Goal: Information Seeking & Learning: Learn about a topic

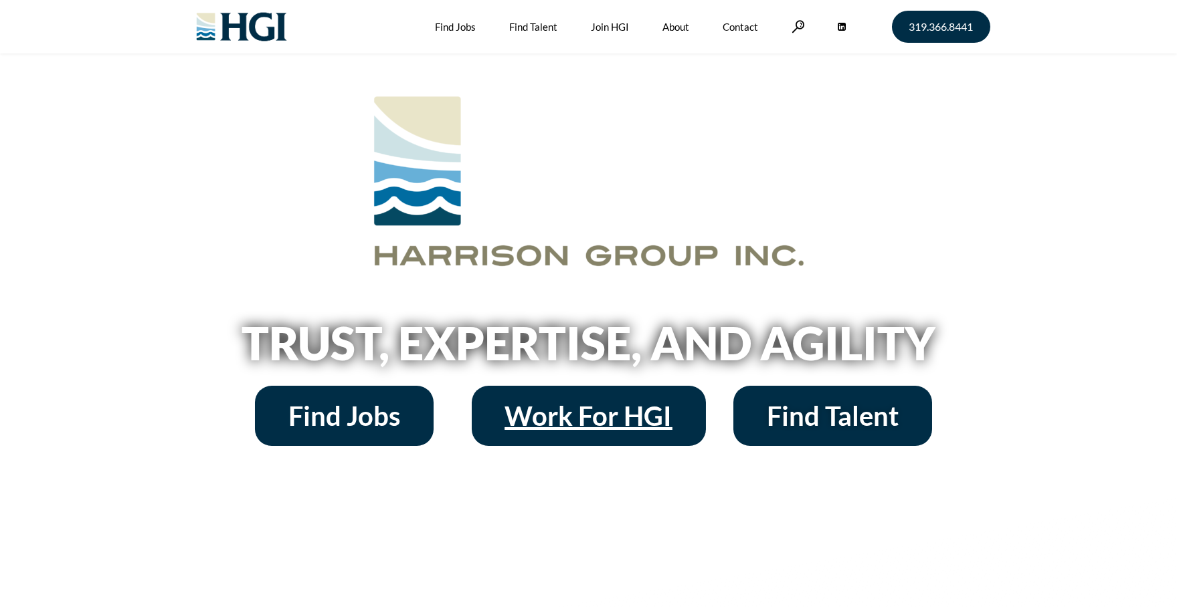
click at [632, 413] on span "Work For HGI" at bounding box center [588, 416] width 167 height 27
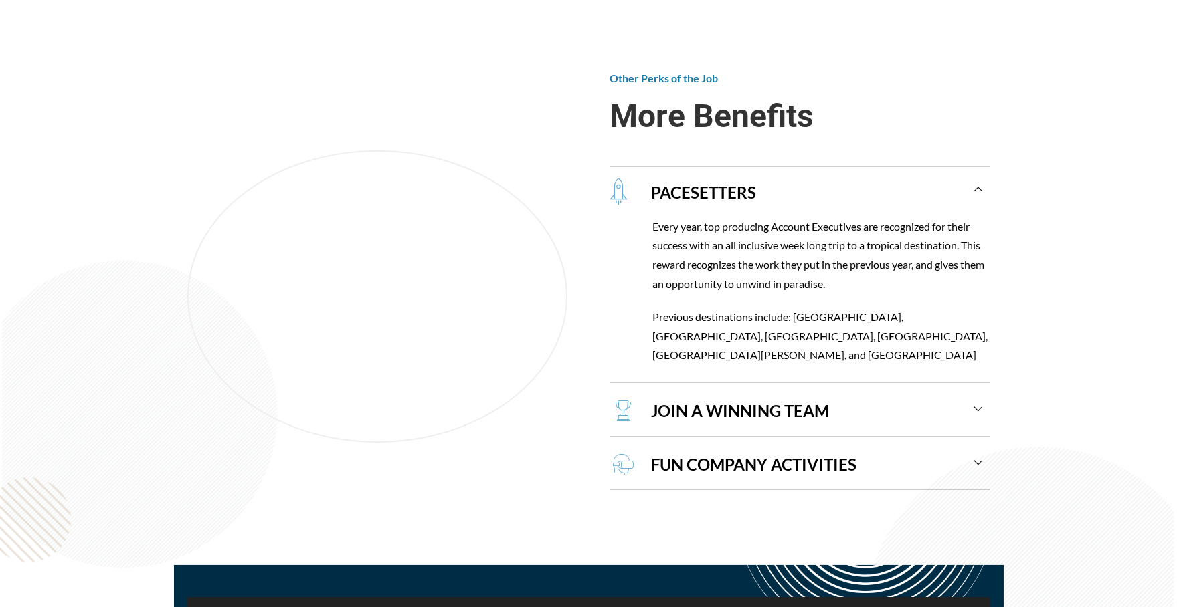
scroll to position [1271, 0]
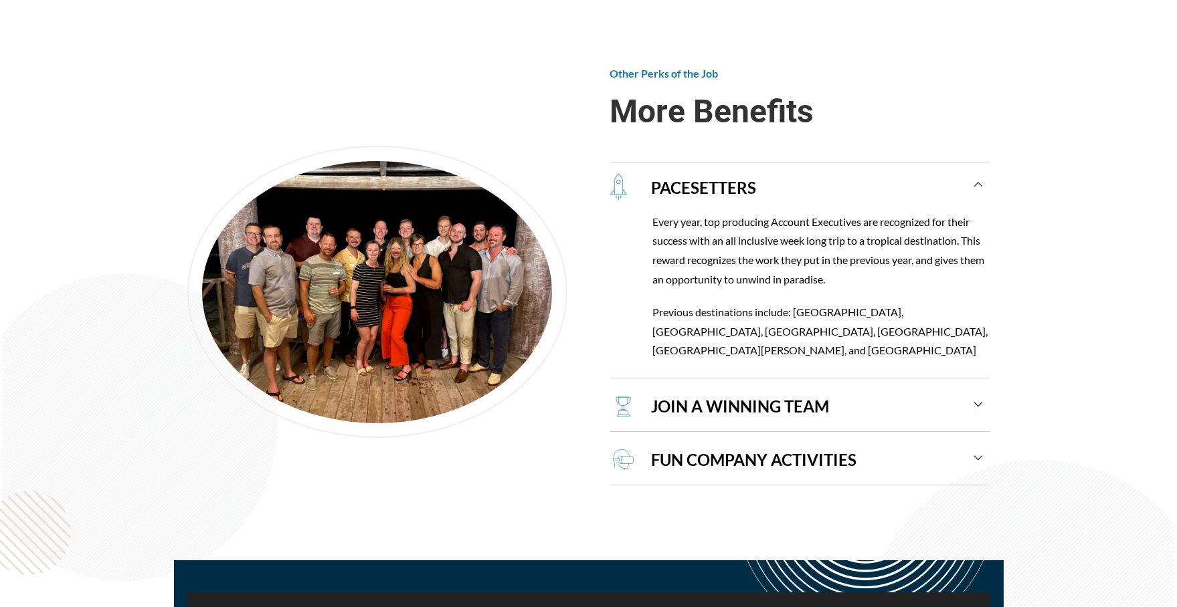
click at [979, 385] on div "JOIN A WINNING TEAM" at bounding box center [810, 407] width 347 height 50
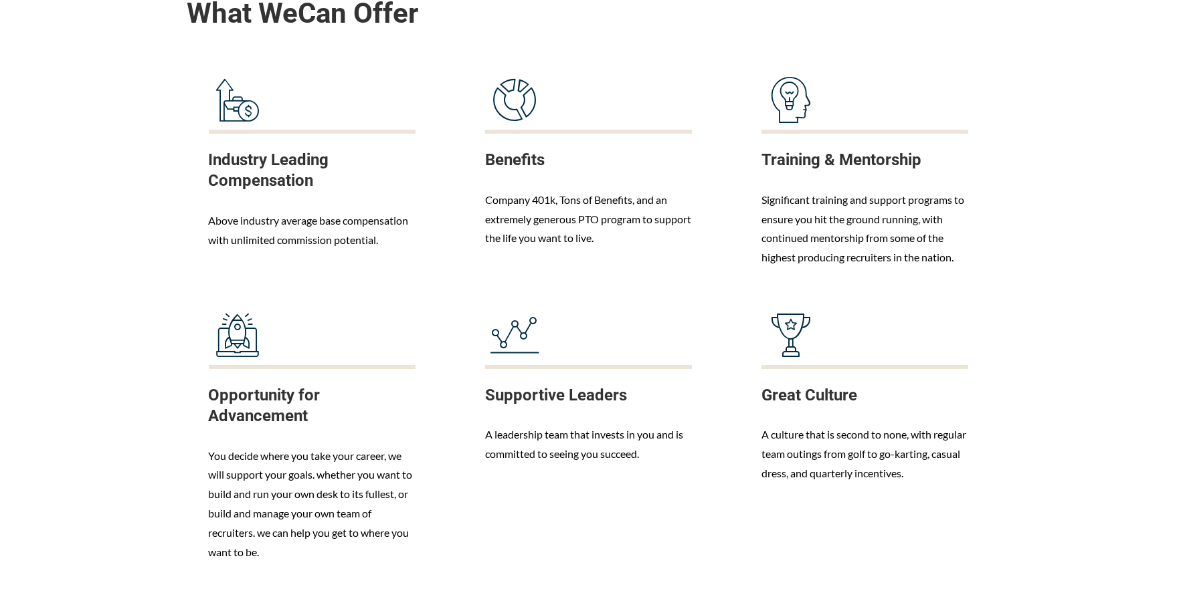
scroll to position [669, 0]
click at [346, 213] on div "Above industry average base compensation with unlimited commission potential." at bounding box center [312, 232] width 207 height 39
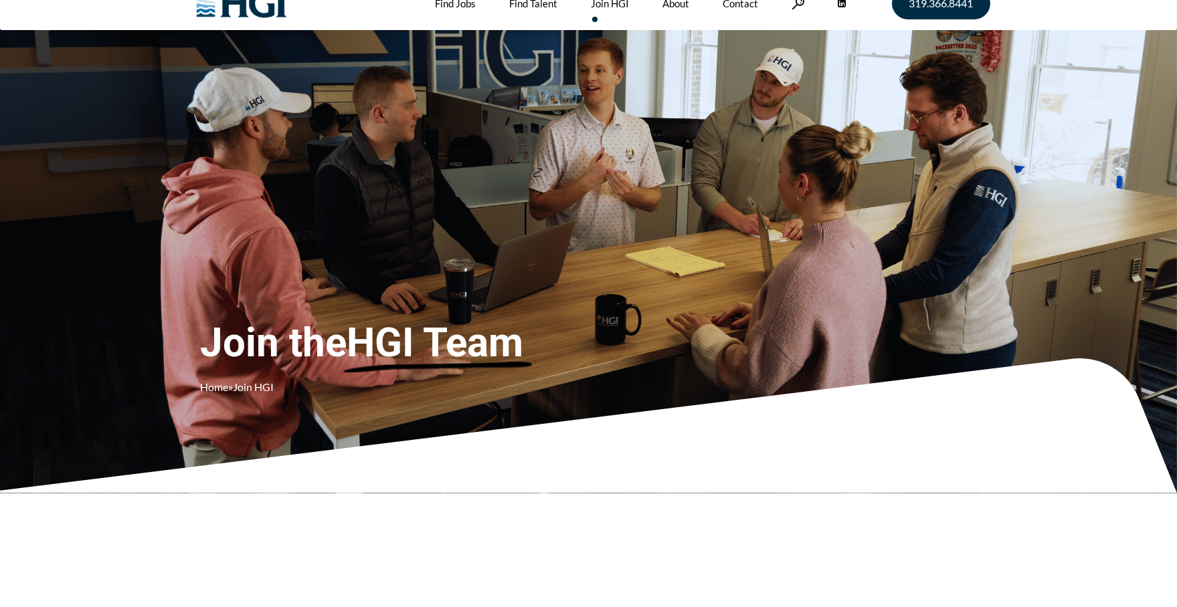
scroll to position [0, 0]
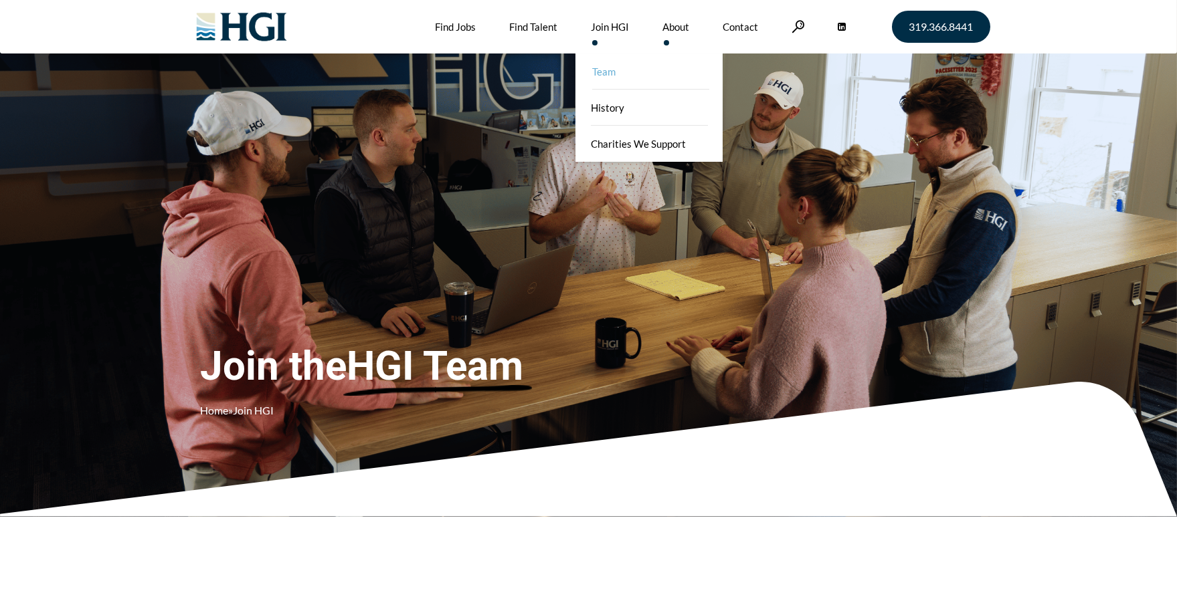
click at [672, 71] on link "Team" at bounding box center [650, 72] width 147 height 36
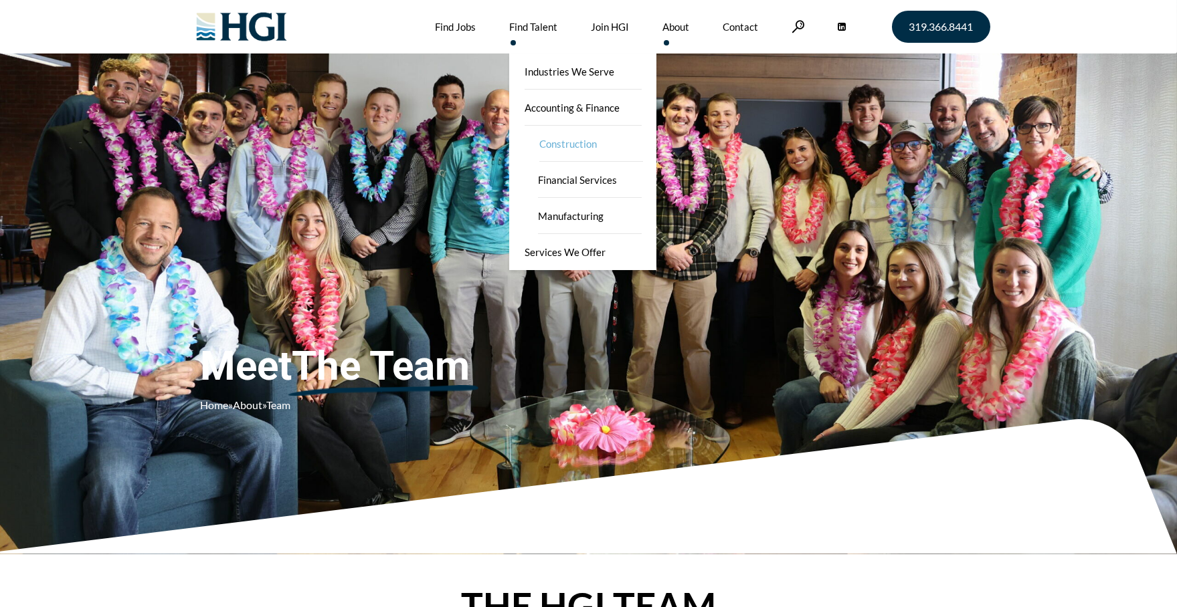
click at [565, 139] on link "Construction" at bounding box center [591, 144] width 134 height 36
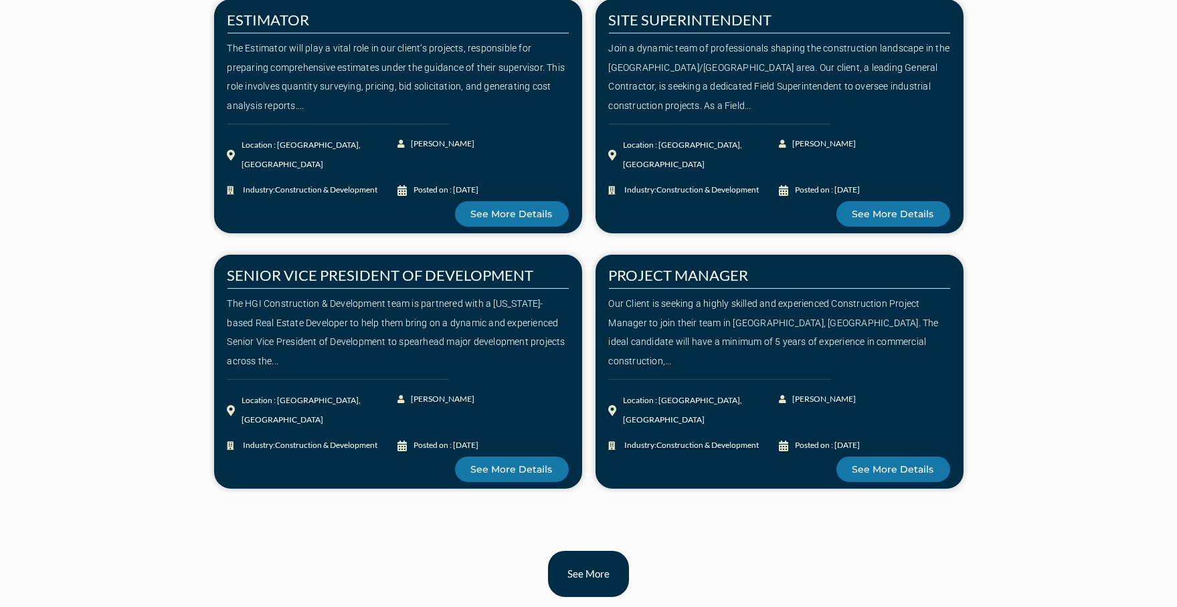
scroll to position [1405, 0]
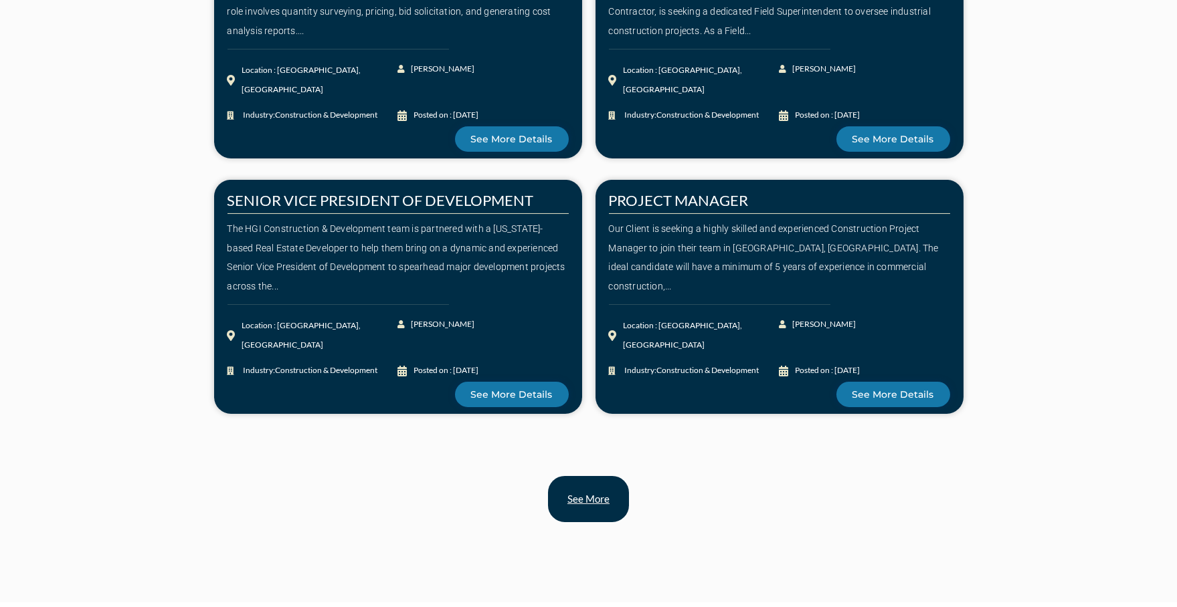
click at [585, 522] on link "See more" at bounding box center [588, 499] width 81 height 46
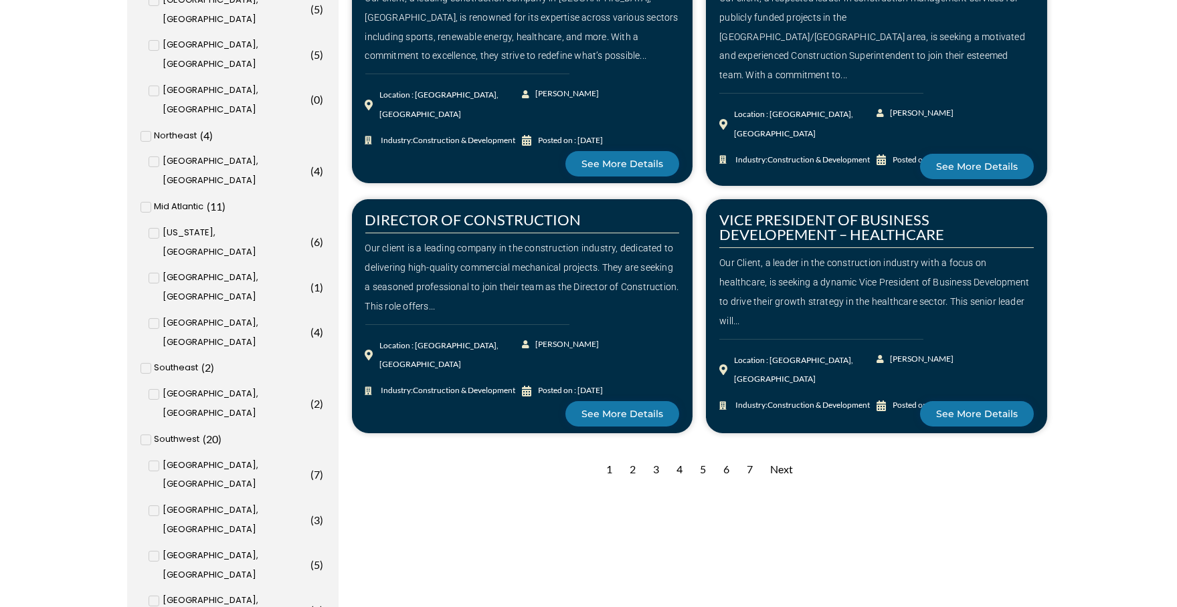
scroll to position [1271, 0]
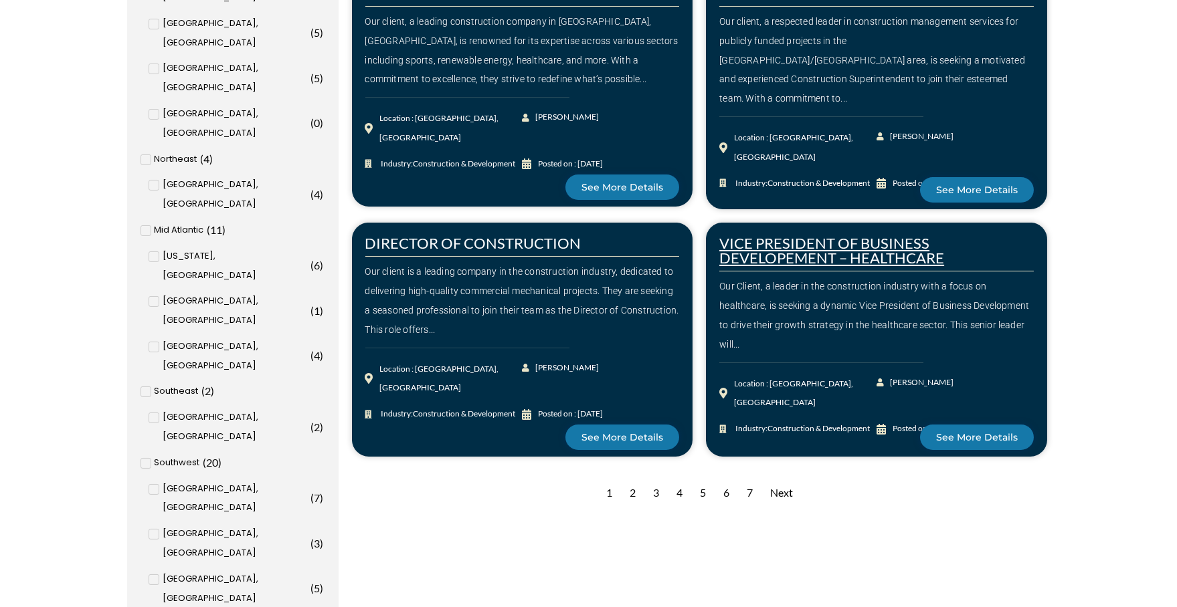
click at [833, 248] on link "VICE PRESIDENT OF BUSINESS DEVELOPEMENT – HEALTHCARE" at bounding box center [831, 250] width 225 height 33
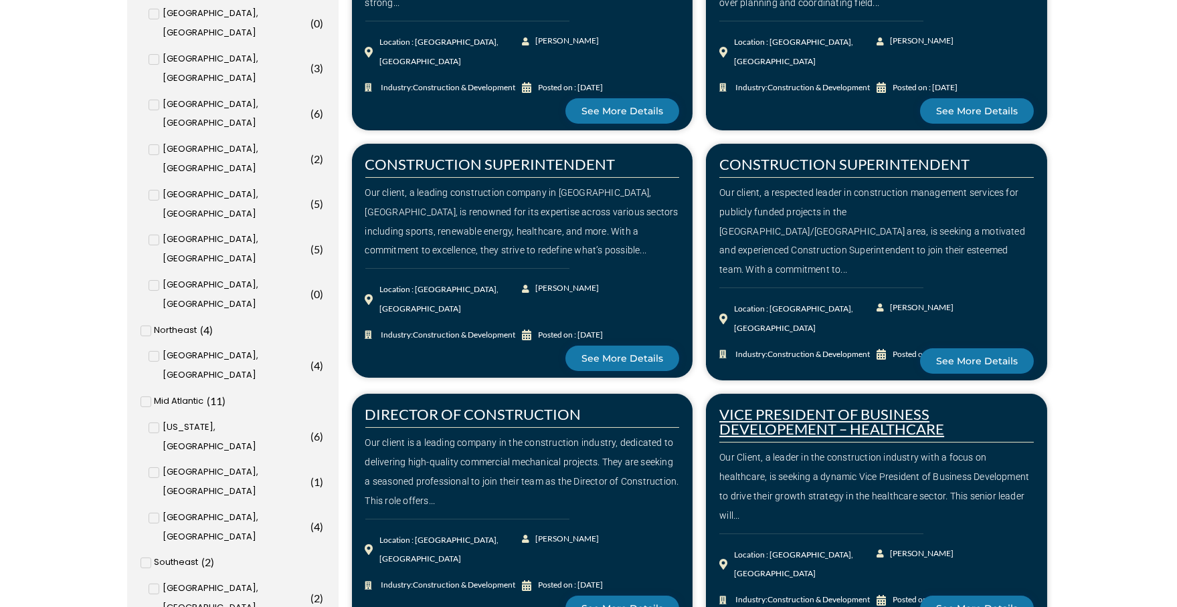
scroll to position [1070, 0]
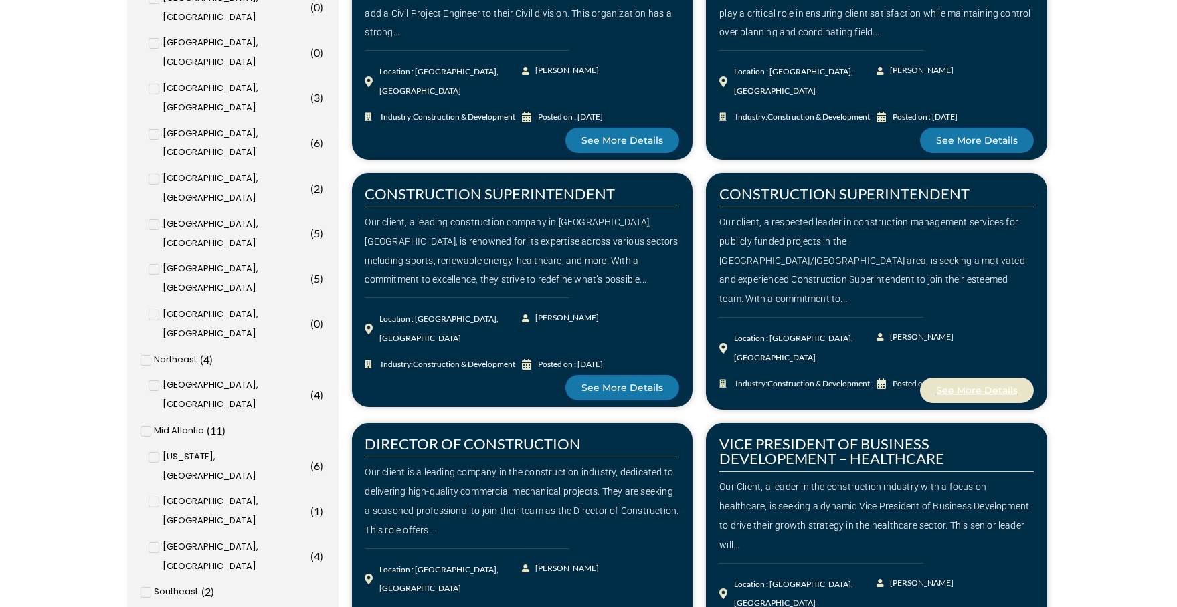
click at [983, 386] on span "See More Details" at bounding box center [977, 390] width 82 height 9
click at [0, 0] on input "Phoenix, AZ ( 5 )" at bounding box center [0, 0] width 0 height 0
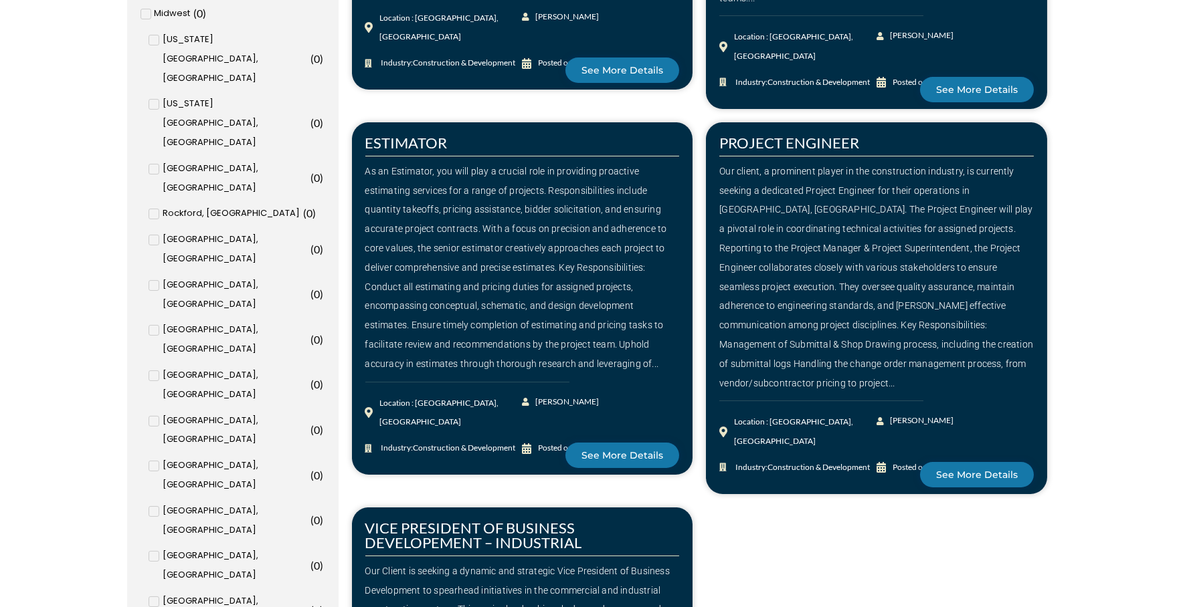
scroll to position [736, 0]
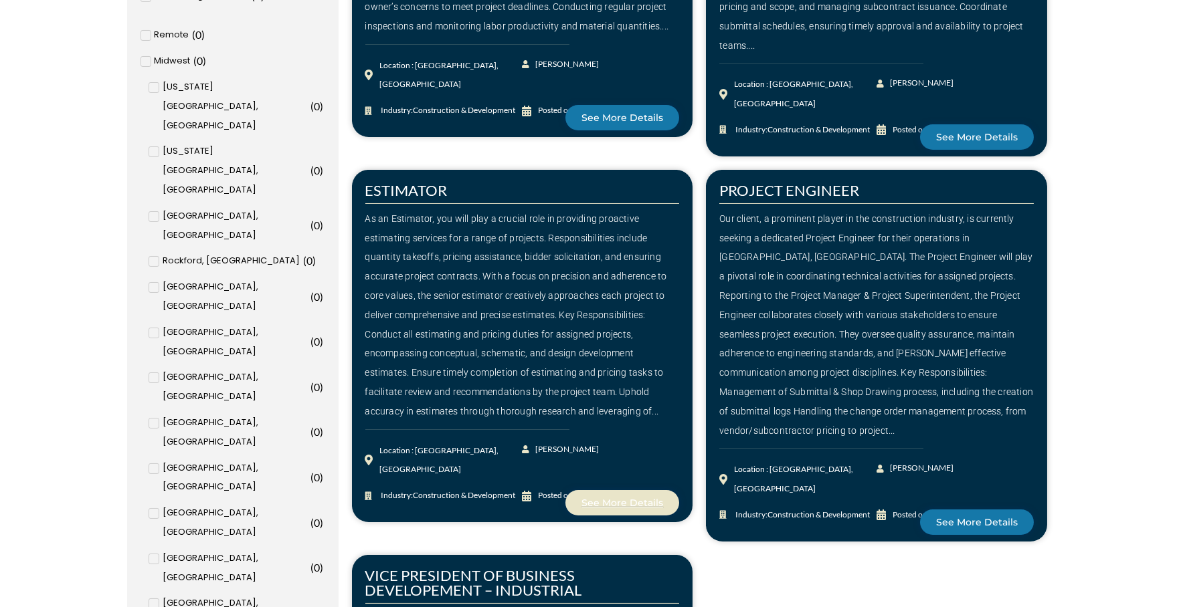
click at [621, 498] on span "See More Details" at bounding box center [622, 502] width 82 height 9
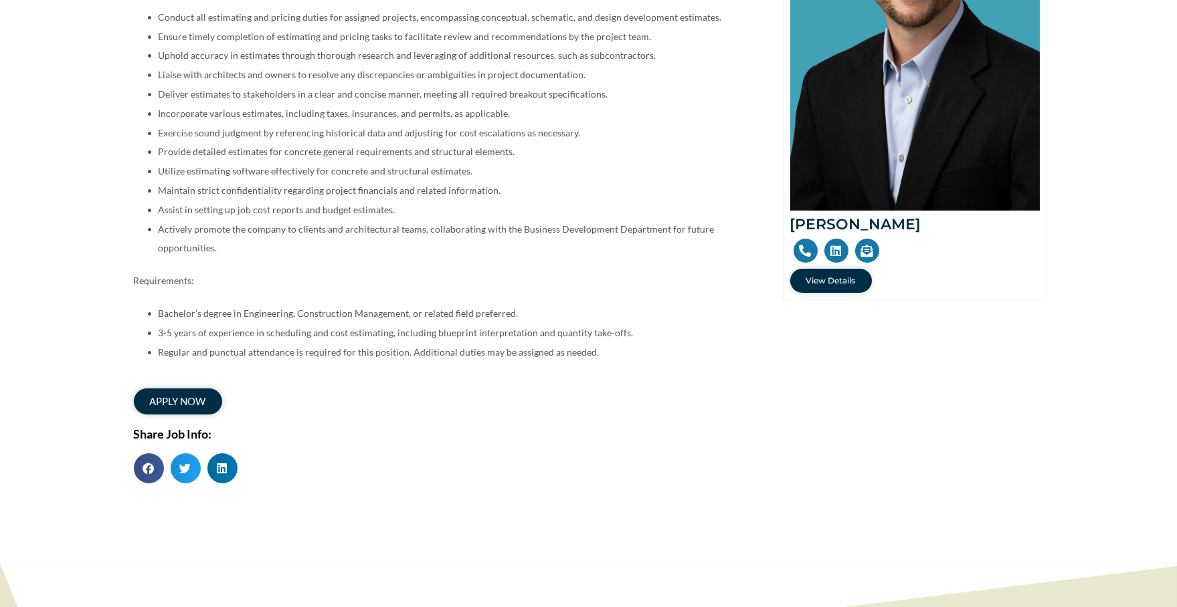
scroll to position [468, 0]
